Goal: Ask a question

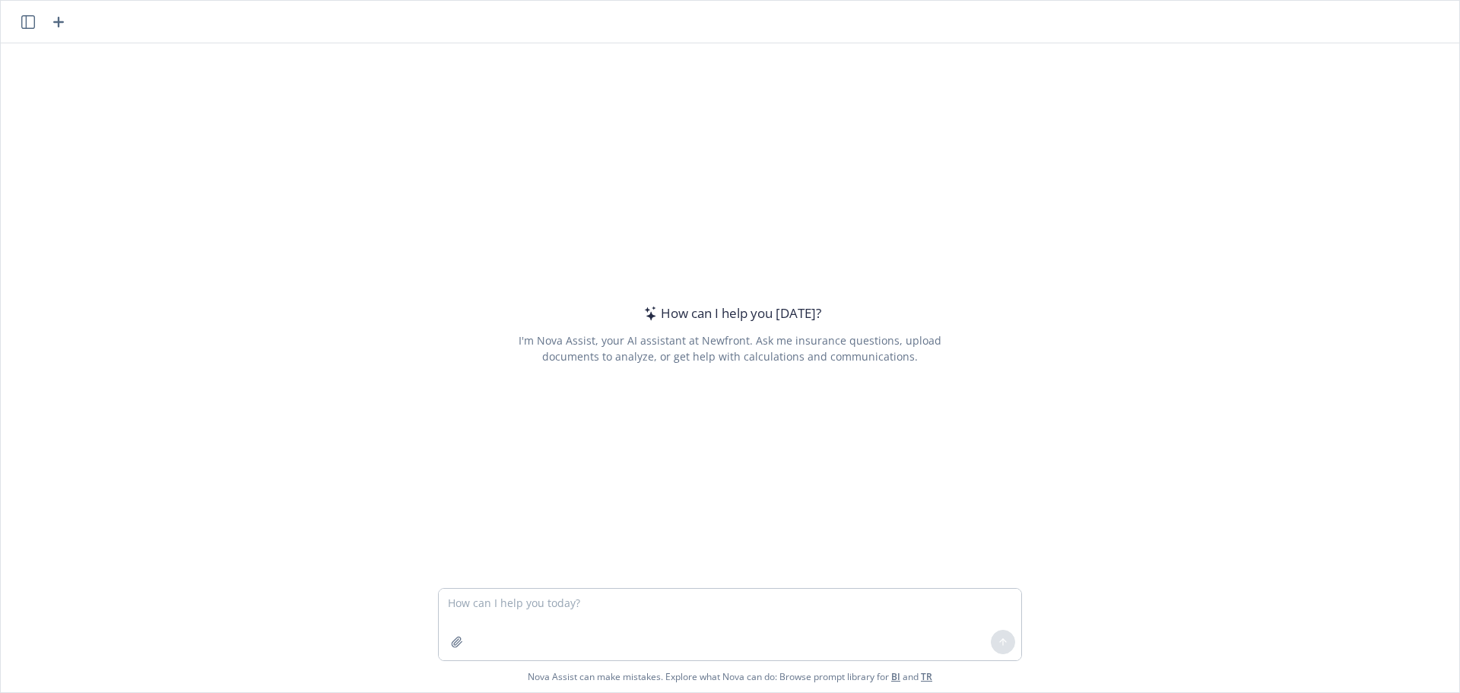
click at [578, 633] on textarea at bounding box center [730, 623] width 582 height 71
click at [503, 605] on textarea at bounding box center [730, 623] width 582 height 71
click at [565, 602] on textarea at bounding box center [730, 623] width 582 height 71
paste textarea "L ipsu dol'si ametc adip. Eli seddoeius T incid utl et dol mag aliquae adminimv…"
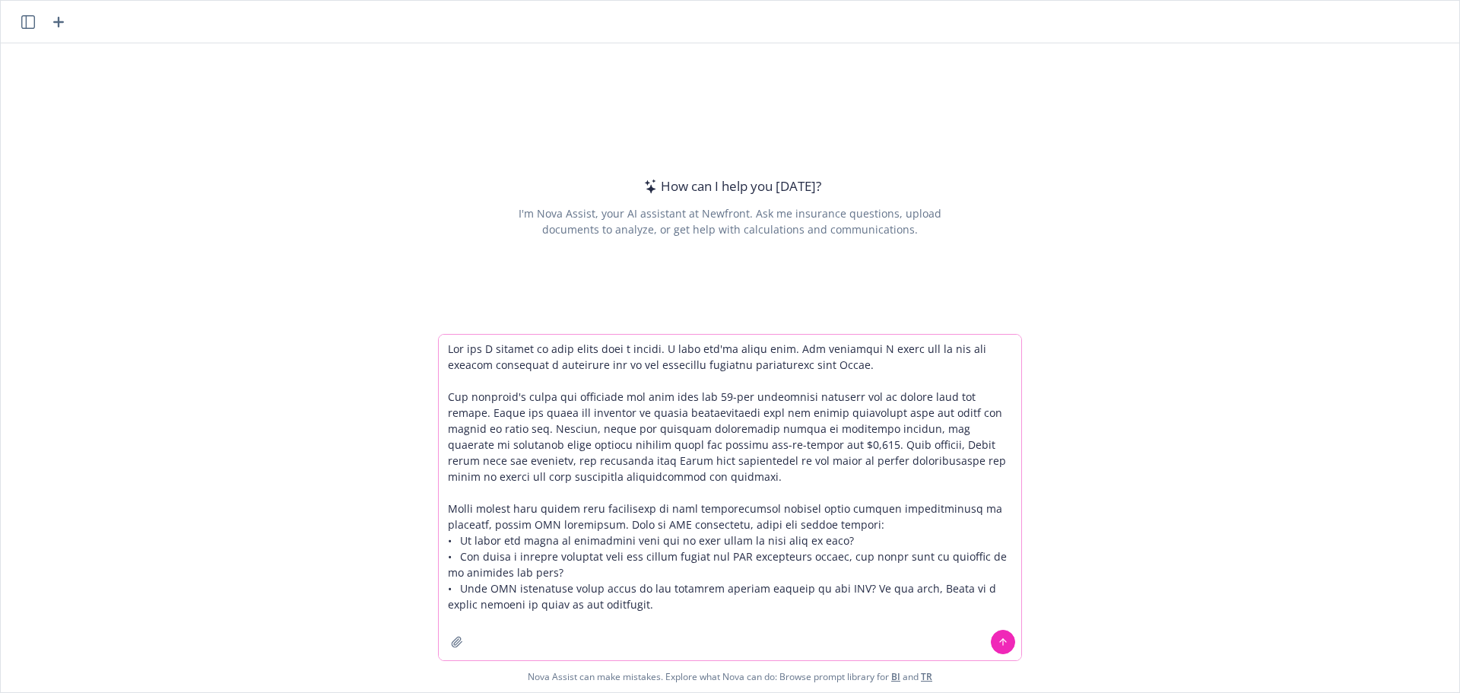
type textarea "Lor ips D sitamet co adip elits doei t incidi. U labo etd'ma aliqu enim. Adm ve…"
click at [997, 645] on icon at bounding box center [1002, 641] width 11 height 11
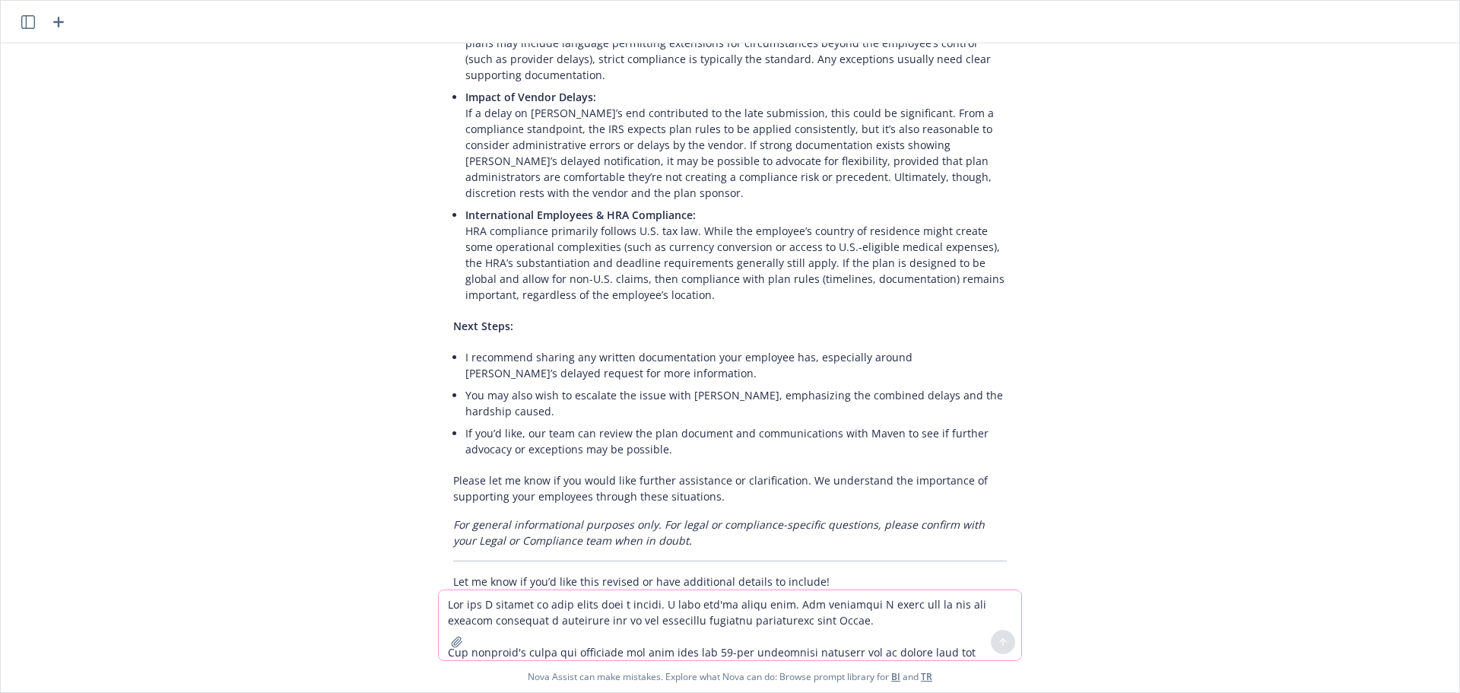
scroll to position [547, 0]
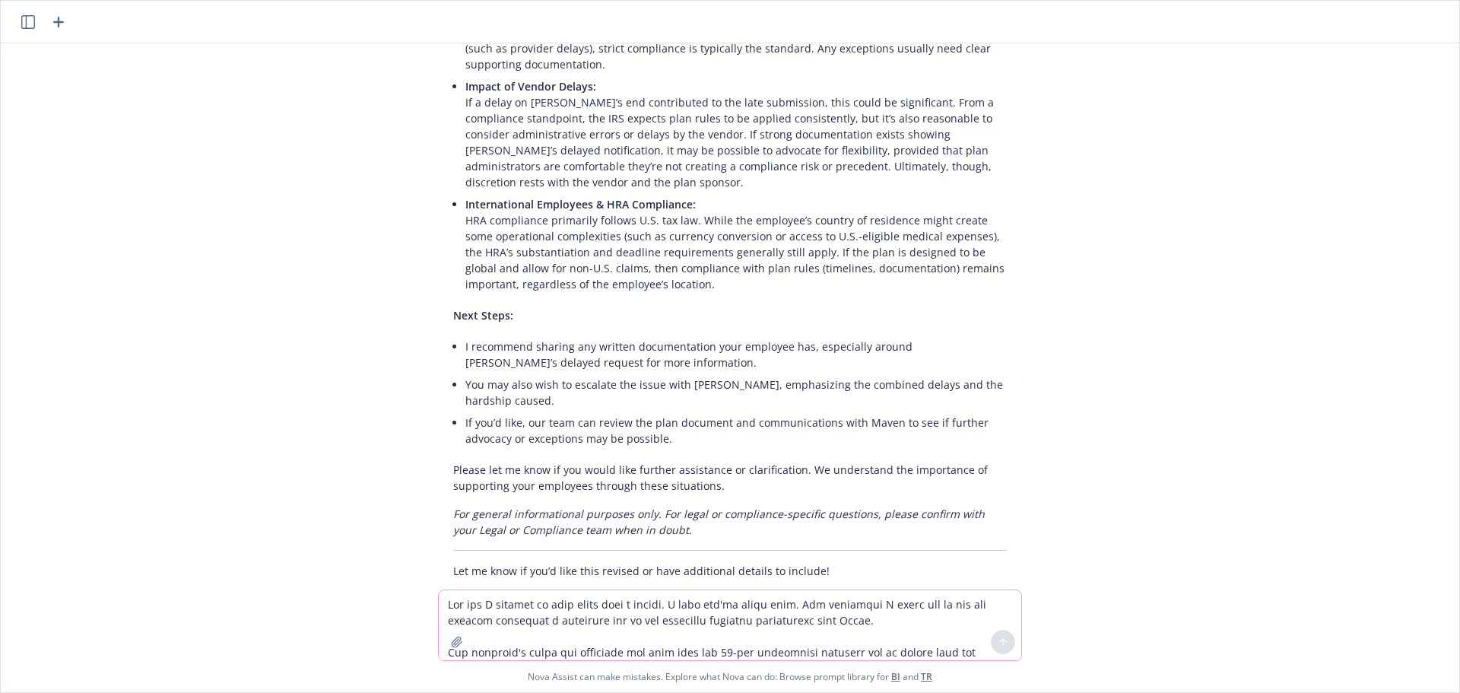
click at [1189, 426] on div "How can I respond to this email from a client. I hope you're doing well. [PERSO…" at bounding box center [730, 316] width 1458 height 546
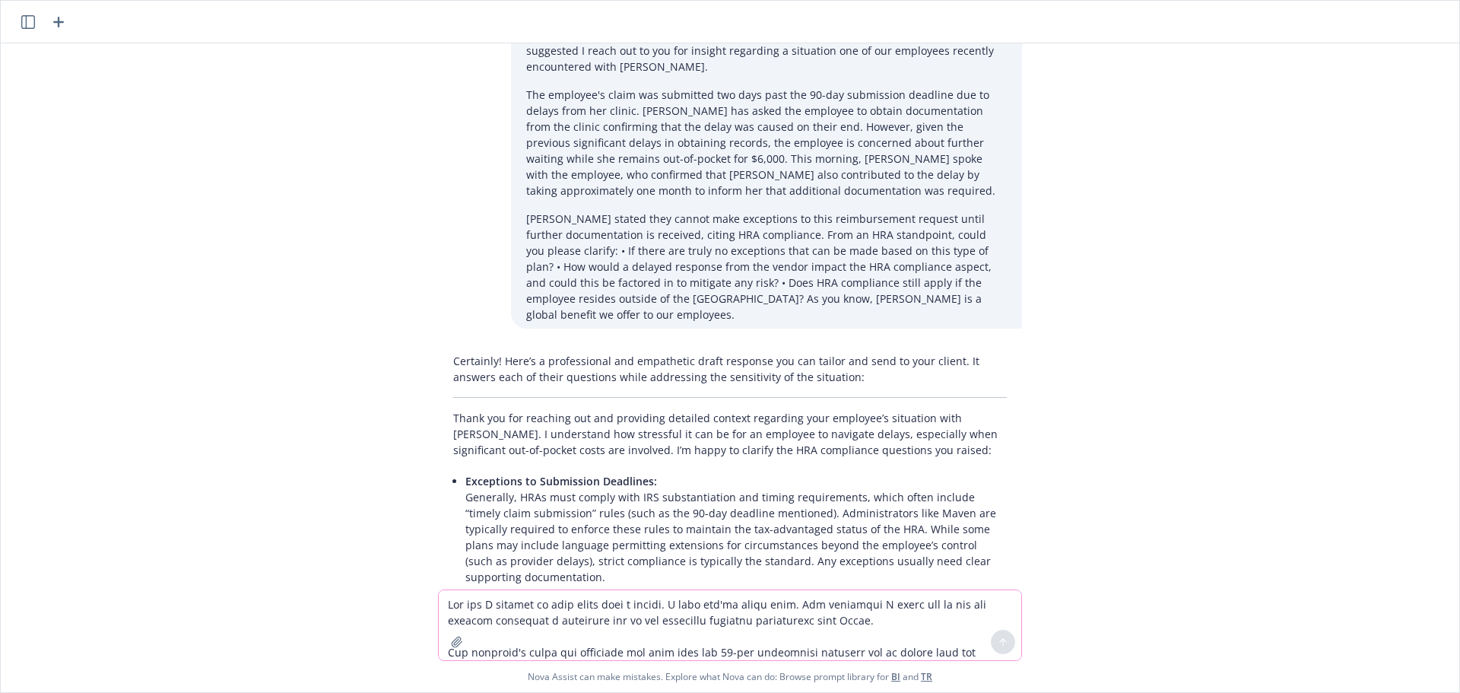
scroll to position [15, 0]
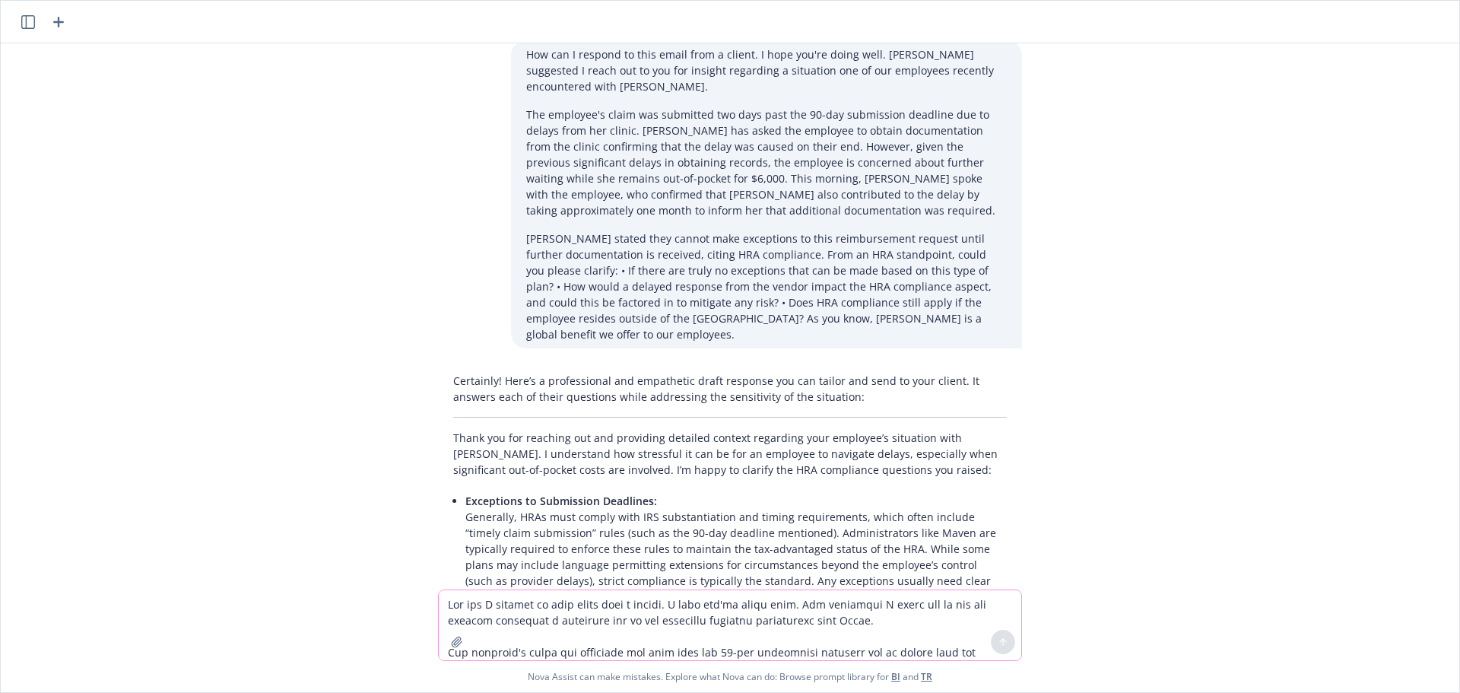
click at [778, 430] on p "Thank you for reaching out and providing detailed context regarding your employ…" at bounding box center [729, 454] width 553 height 48
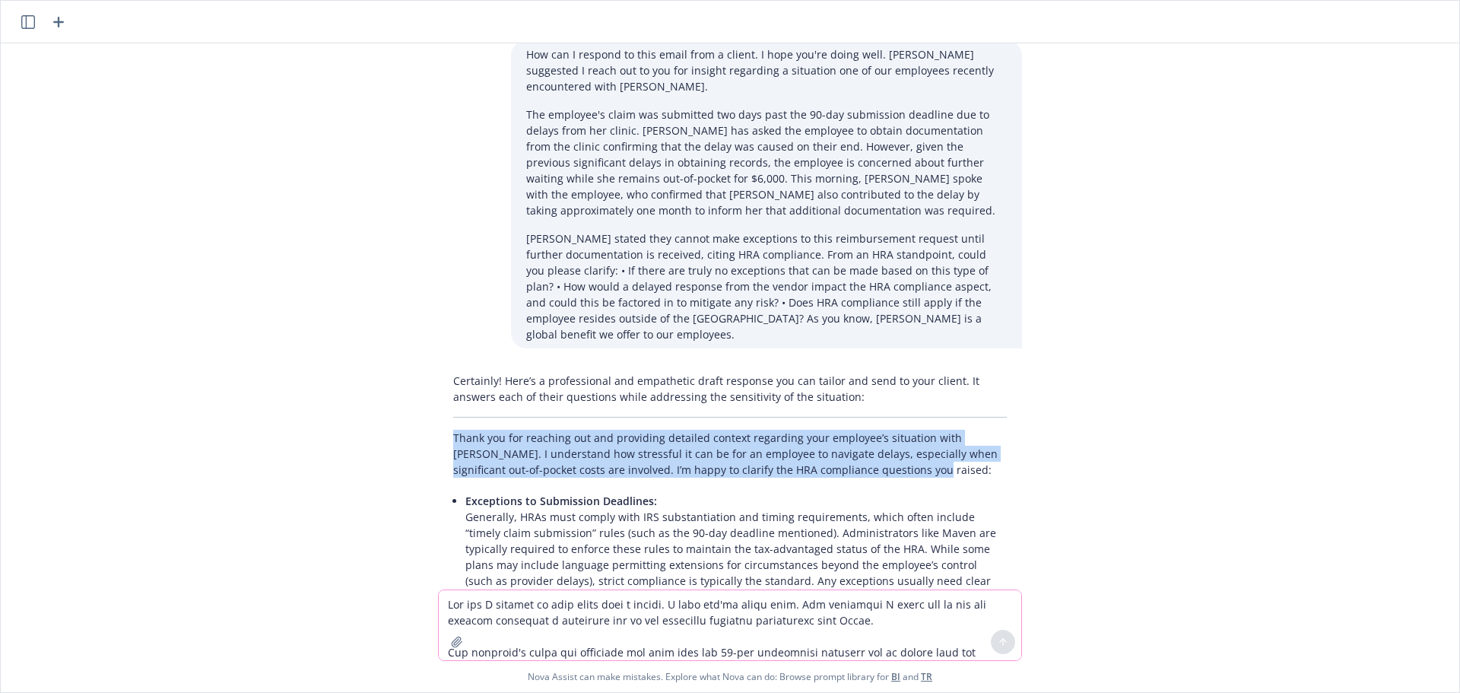
drag, startPoint x: 444, startPoint y: 407, endPoint x: 858, endPoint y: 440, distance: 414.9
click at [858, 440] on p "Thank you for reaching out and providing detailed context regarding your employ…" at bounding box center [729, 454] width 553 height 48
copy p "Thank you for reaching out and providing detailed context regarding your employ…"
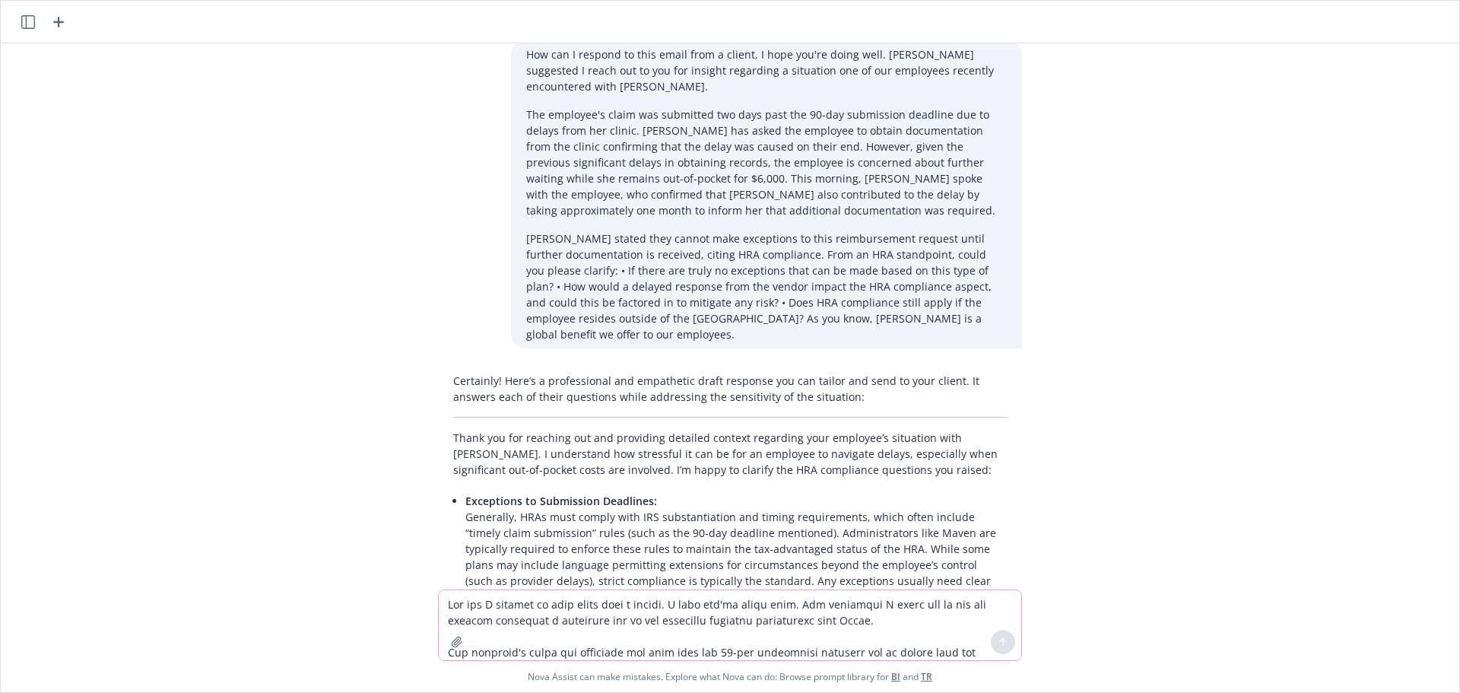
click at [1073, 455] on div "How can I respond to this email from a client. I hope you're doing well. [PERSO…" at bounding box center [730, 316] width 1458 height 546
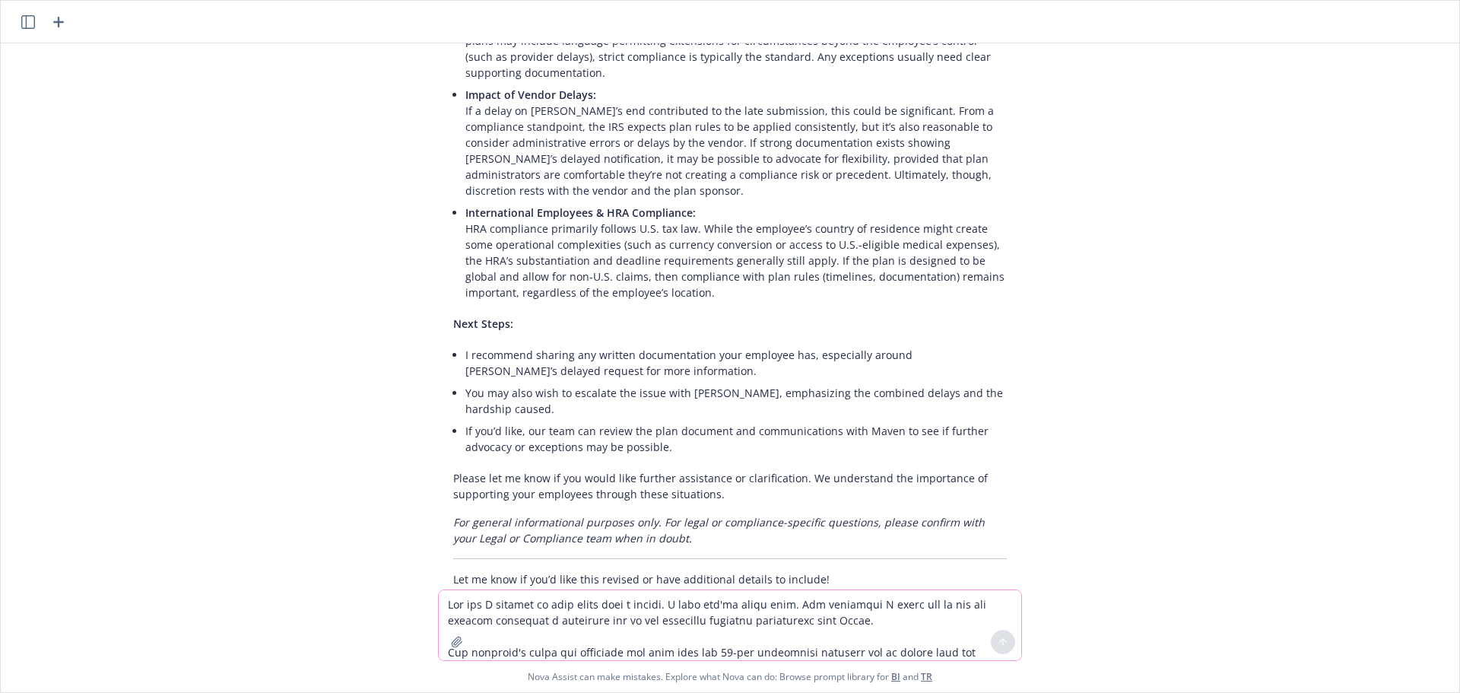
scroll to position [547, 0]
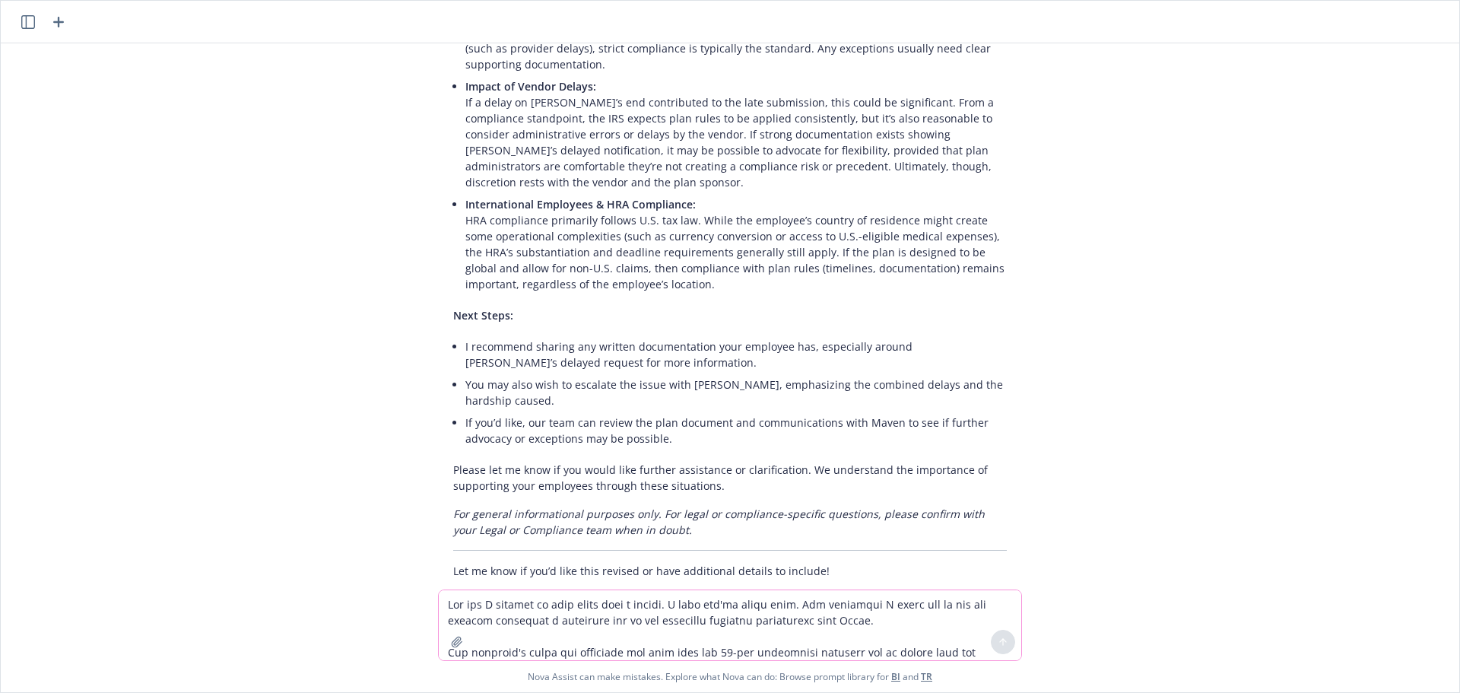
click at [579, 610] on textarea at bounding box center [730, 625] width 582 height 70
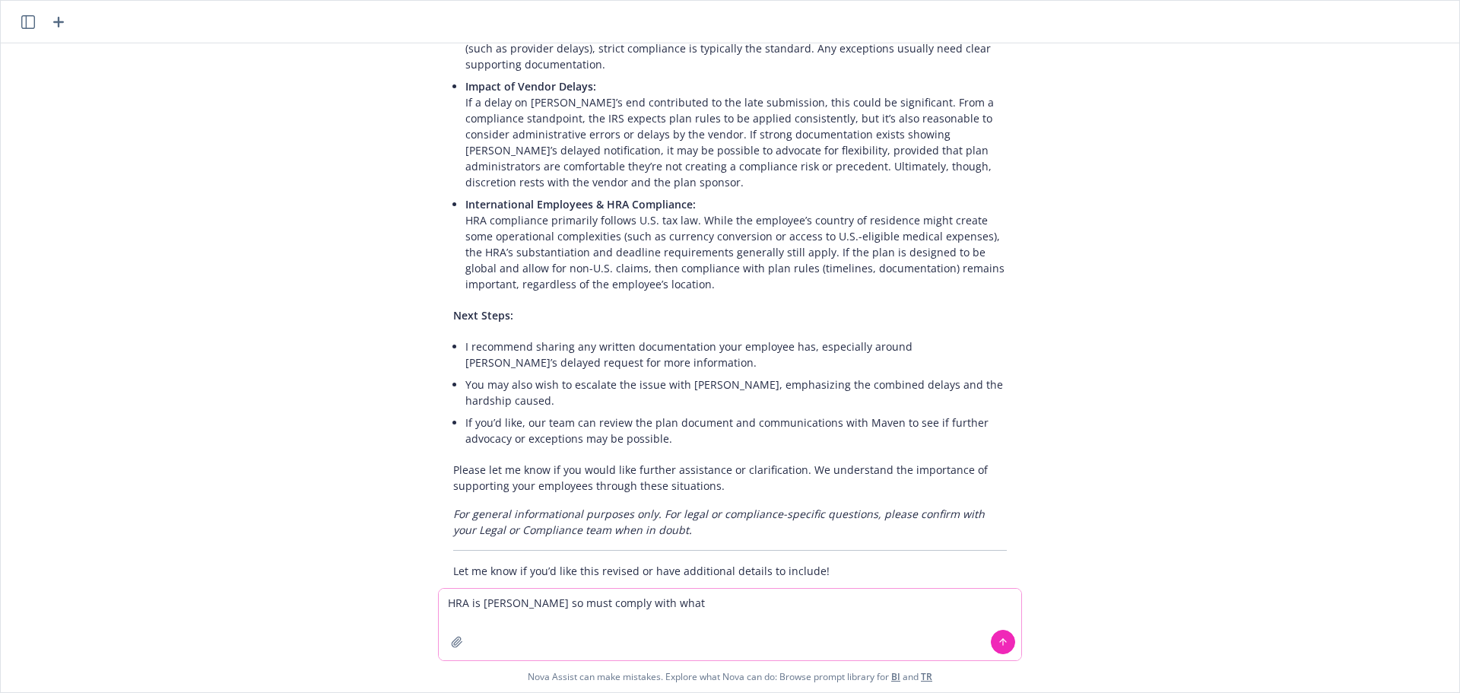
type textarea "HRA is [PERSON_NAME] so must comply with what?"
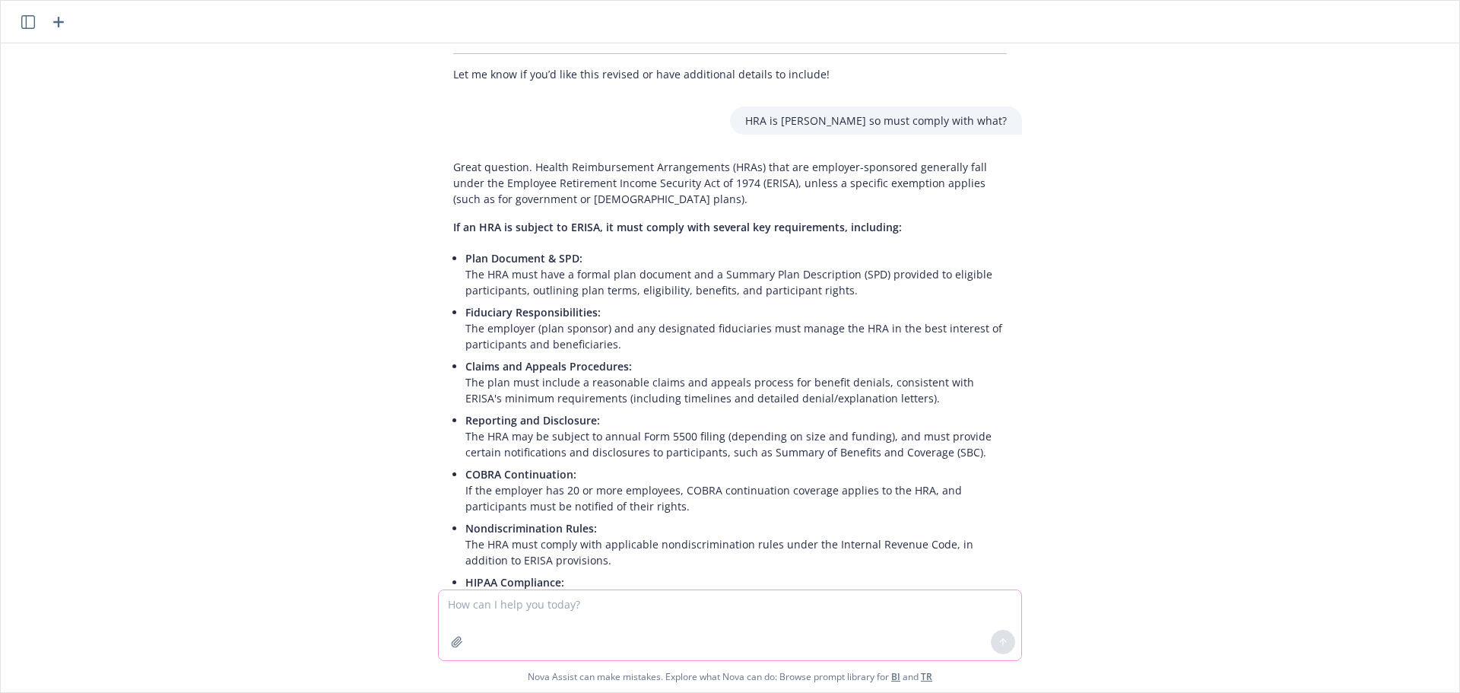
scroll to position [1042, 0]
